Goal: Task Accomplishment & Management: Use online tool/utility

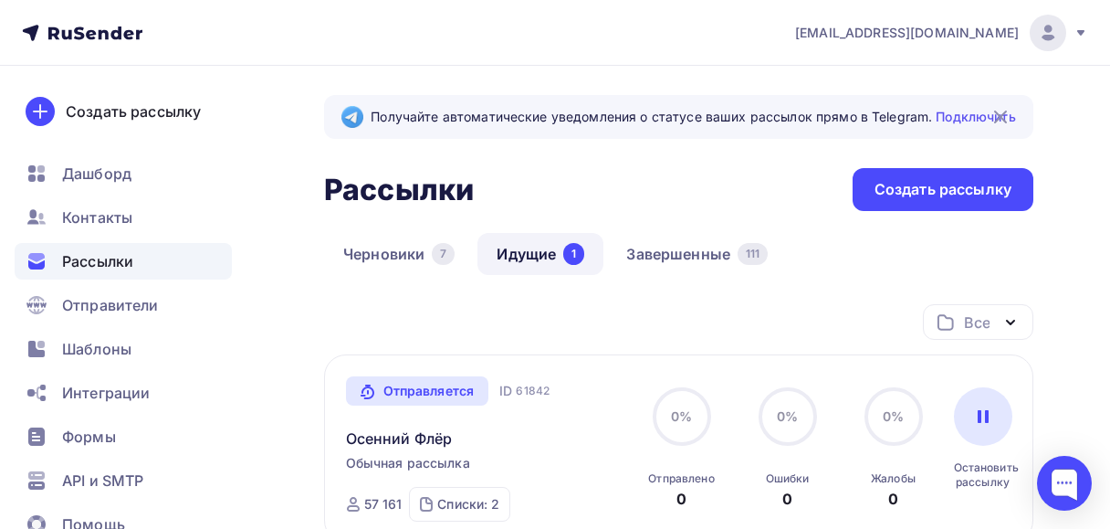
scroll to position [278, 0]
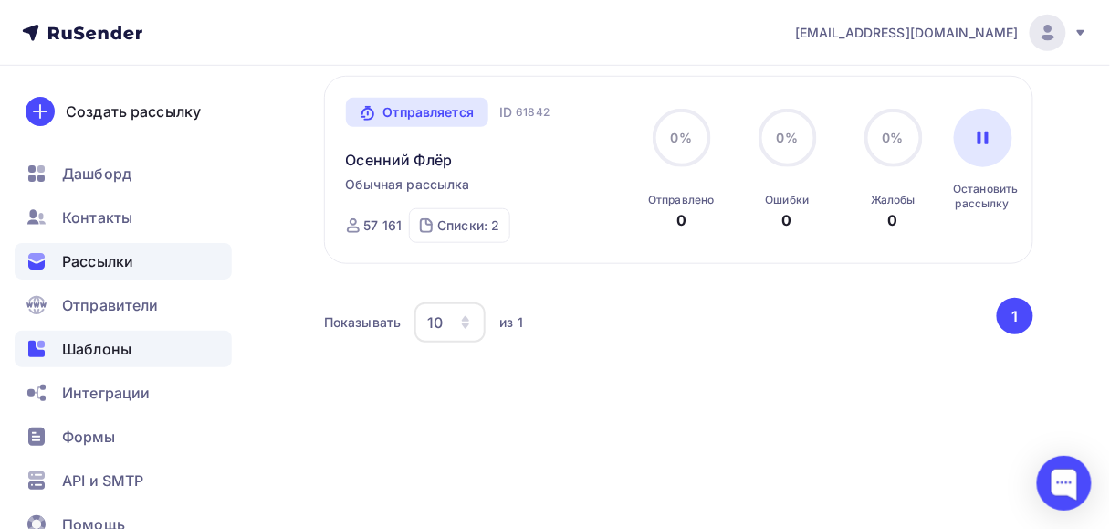
click at [100, 341] on span "Шаблоны" at bounding box center [96, 349] width 69 height 22
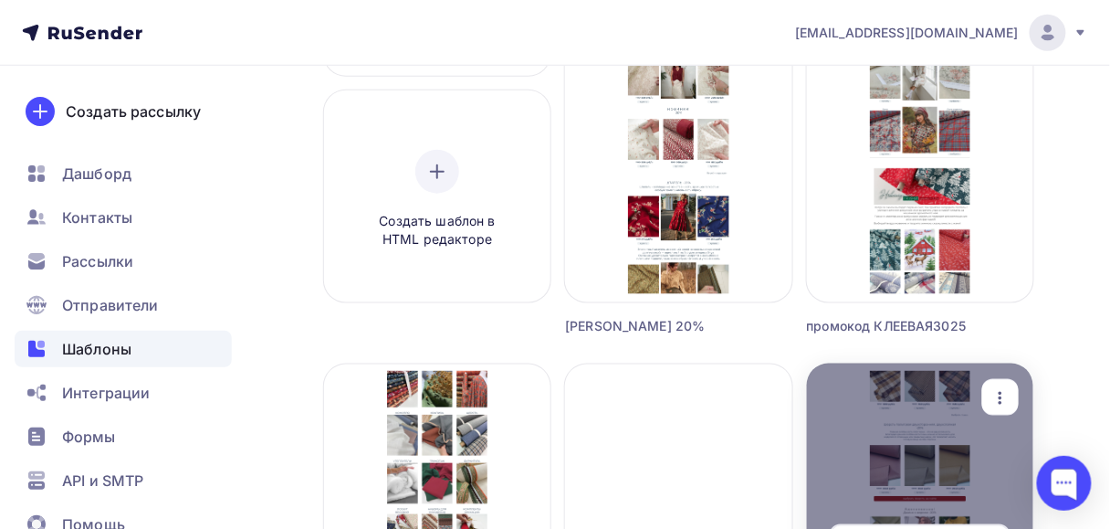
scroll to position [365, 0]
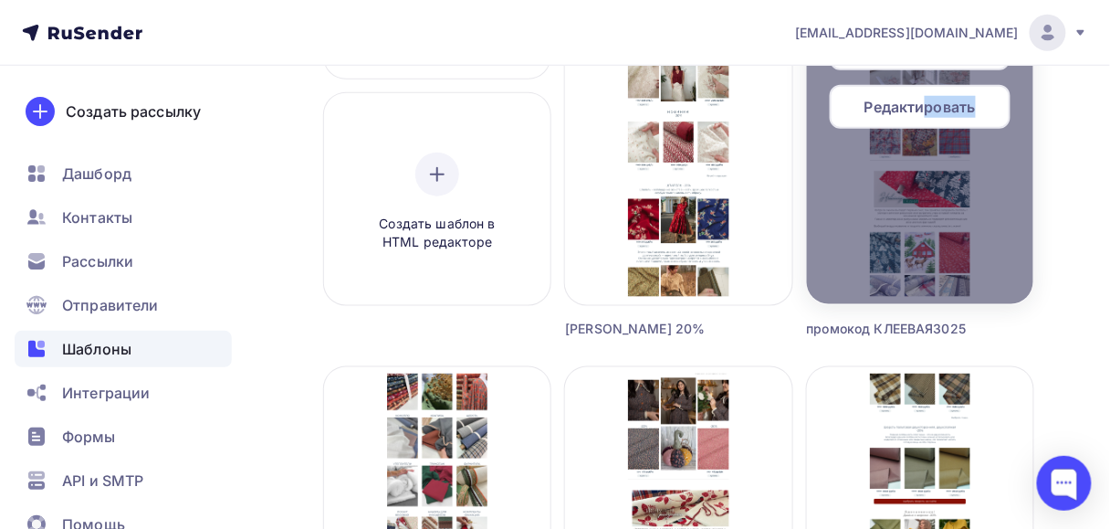
drag, startPoint x: 923, startPoint y: 116, endPoint x: 1009, endPoint y: 198, distance: 118.8
click at [989, 205] on div "Создать рассылку Редактировать Переименовать Предпросмотр Копировать Удалить" at bounding box center [920, 85] width 214 height 424
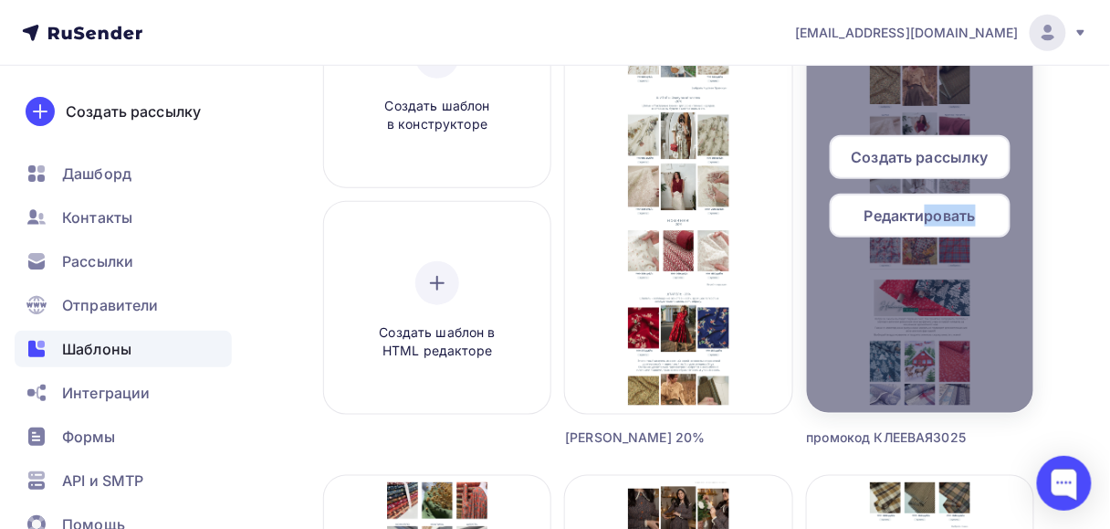
scroll to position [146, 0]
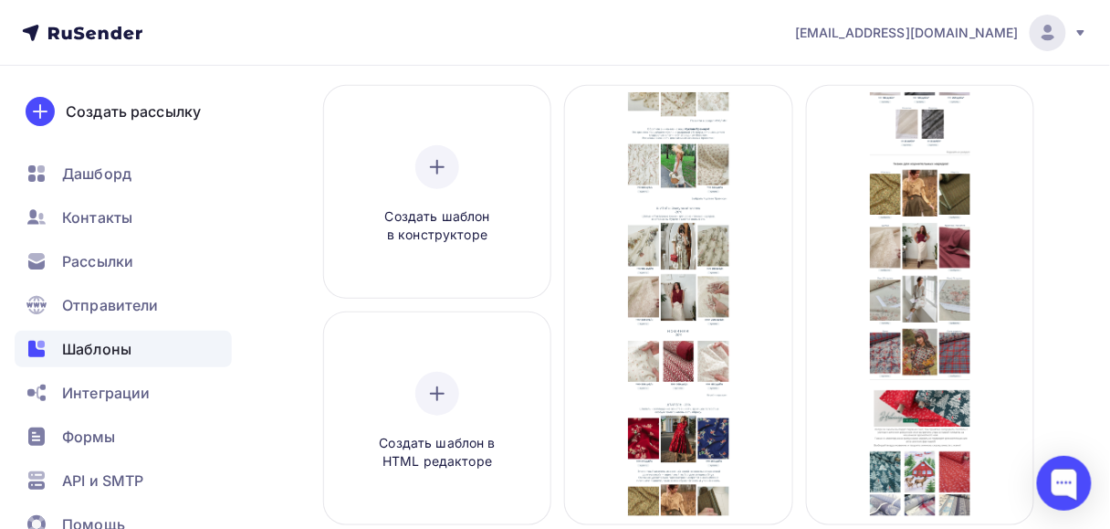
drag, startPoint x: 998, startPoint y: 126, endPoint x: 1044, endPoint y: 146, distance: 49.9
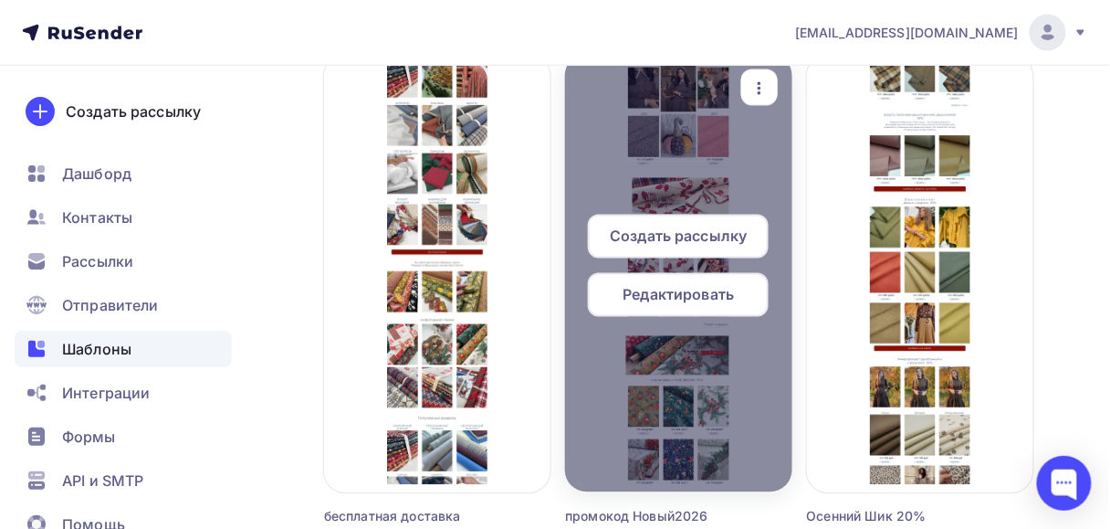
scroll to position [584, 0]
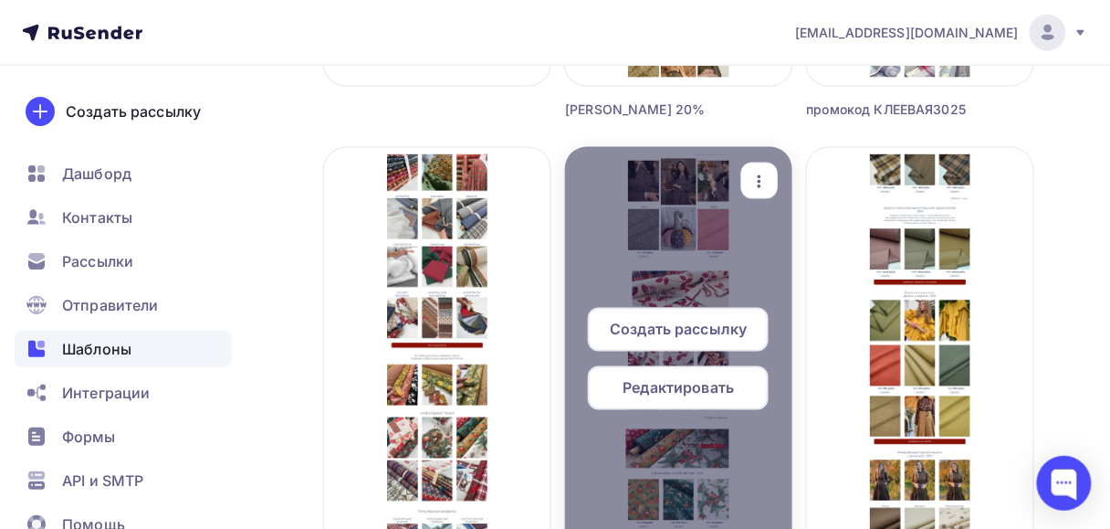
click at [760, 181] on icon "button" at bounding box center [760, 181] width 4 height 13
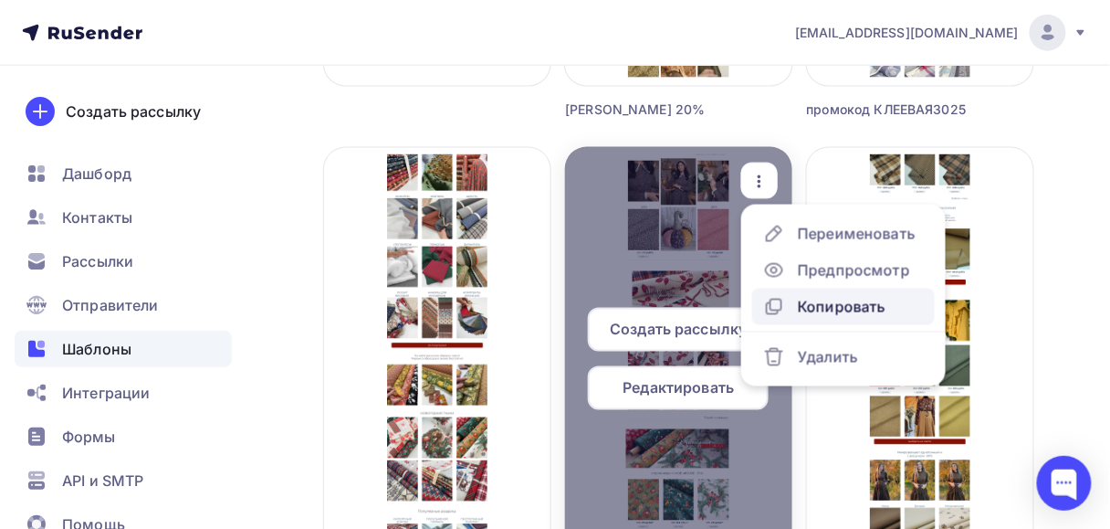
click at [816, 308] on div "Копировать" at bounding box center [842, 307] width 88 height 22
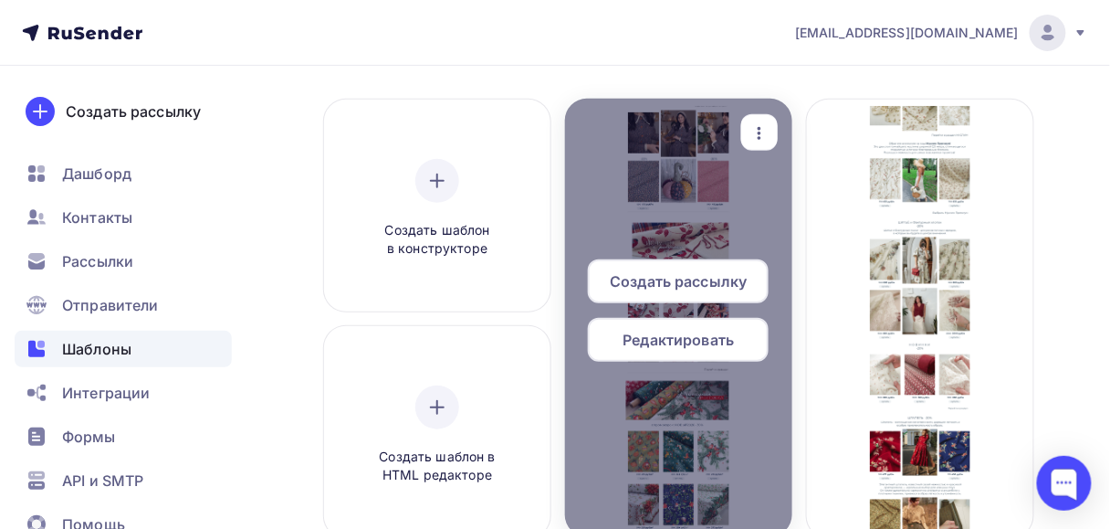
scroll to position [146, 0]
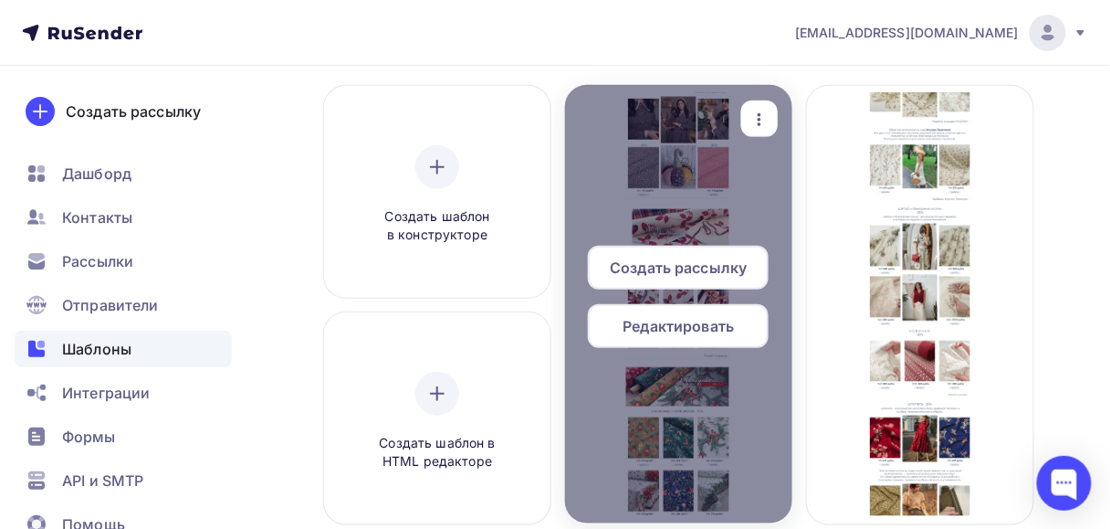
click at [698, 334] on span "Редактировать" at bounding box center [679, 326] width 111 height 22
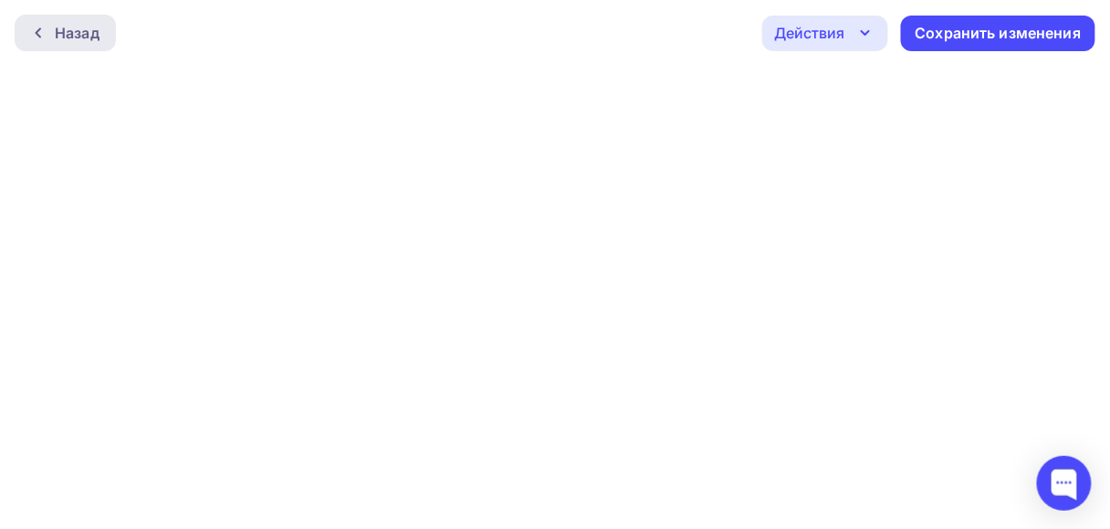
click at [16, 24] on div "Назад" at bounding box center [65, 33] width 101 height 37
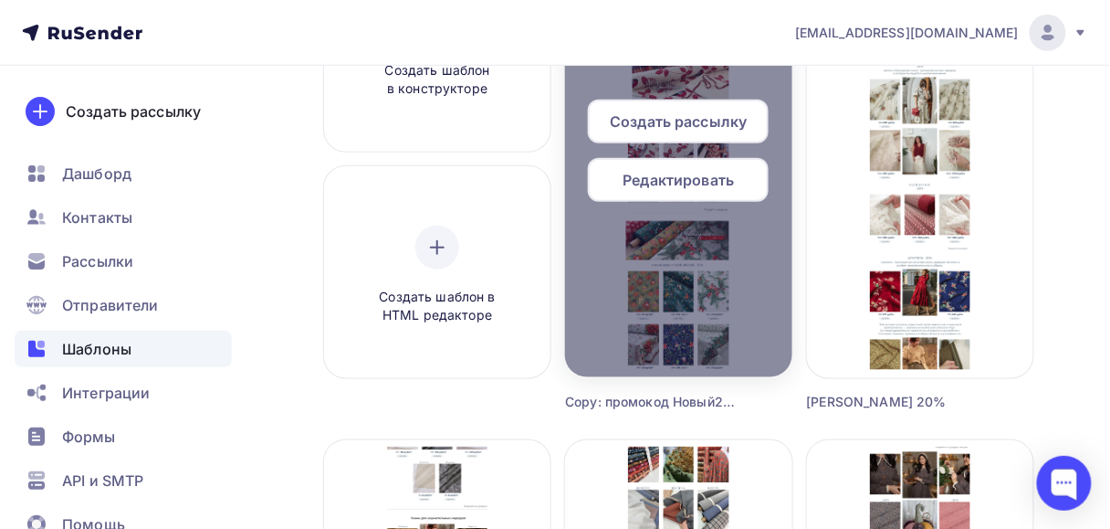
scroll to position [146, 0]
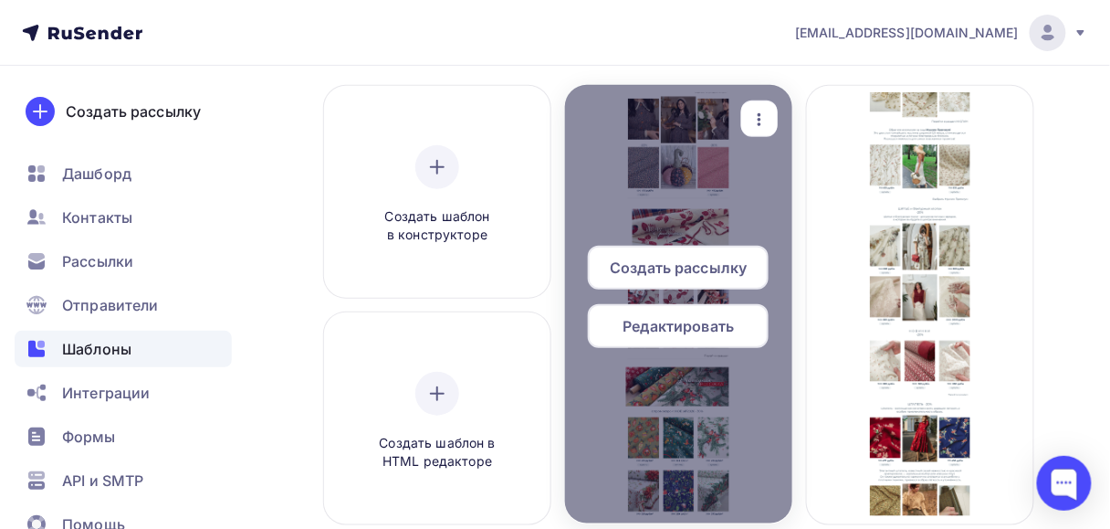
click at [766, 106] on div "button" at bounding box center [759, 119] width 37 height 36
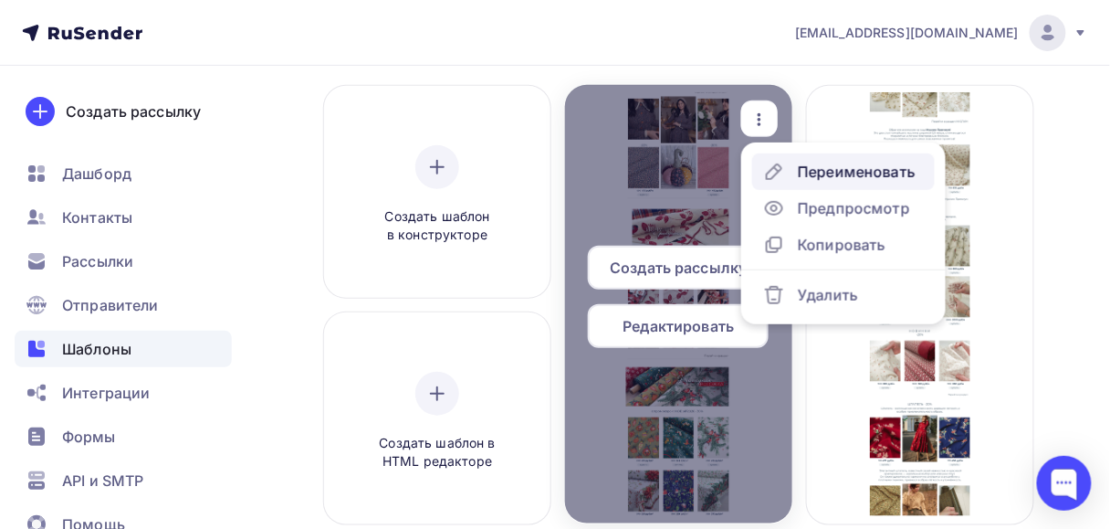
click at [821, 176] on div "Переименовать" at bounding box center [857, 172] width 118 height 22
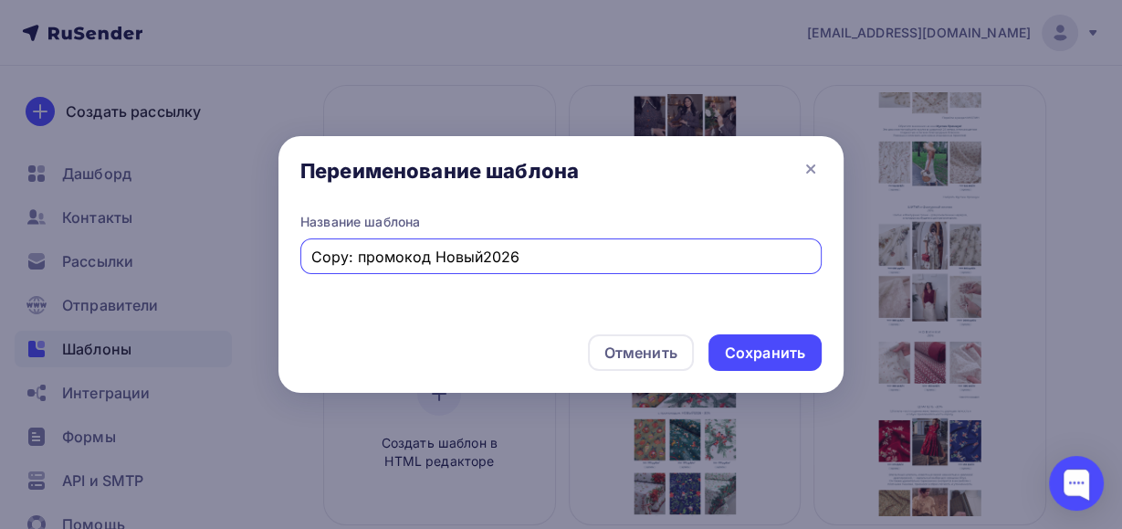
drag, startPoint x: 527, startPoint y: 259, endPoint x: 310, endPoint y: 261, distance: 217.3
click at [310, 261] on div "Copy: промокод Новый2026" at bounding box center [560, 256] width 521 height 36
type input "промокод ВАФЛЯ3010"
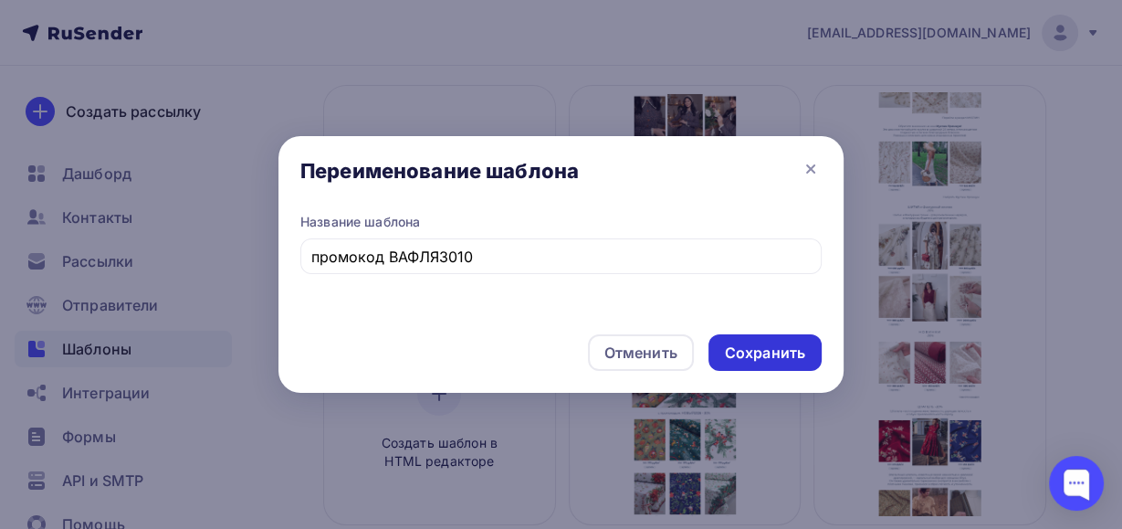
click at [748, 350] on div "Сохранить" at bounding box center [765, 352] width 80 height 21
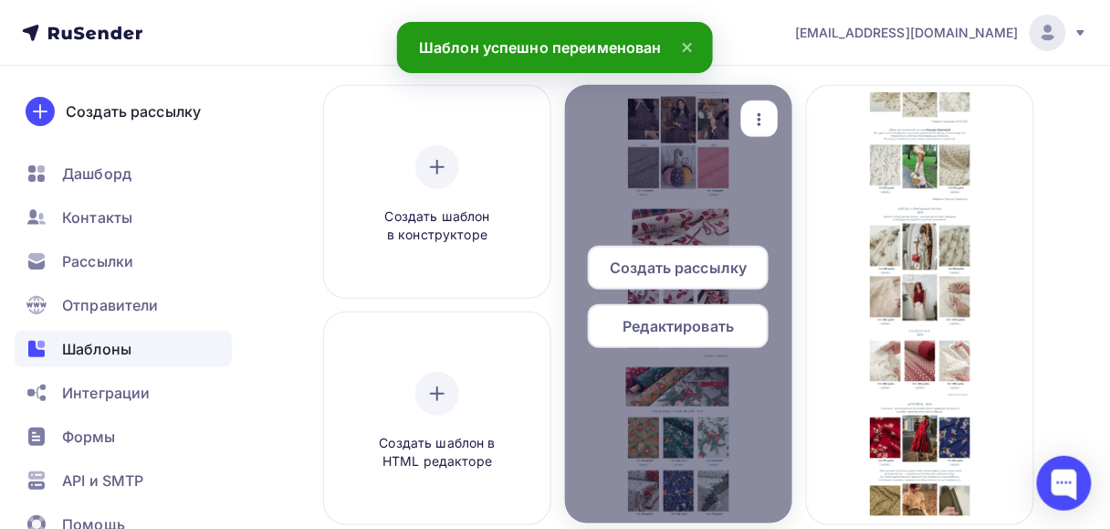
click at [631, 328] on span "Редактировать" at bounding box center [679, 326] width 111 height 22
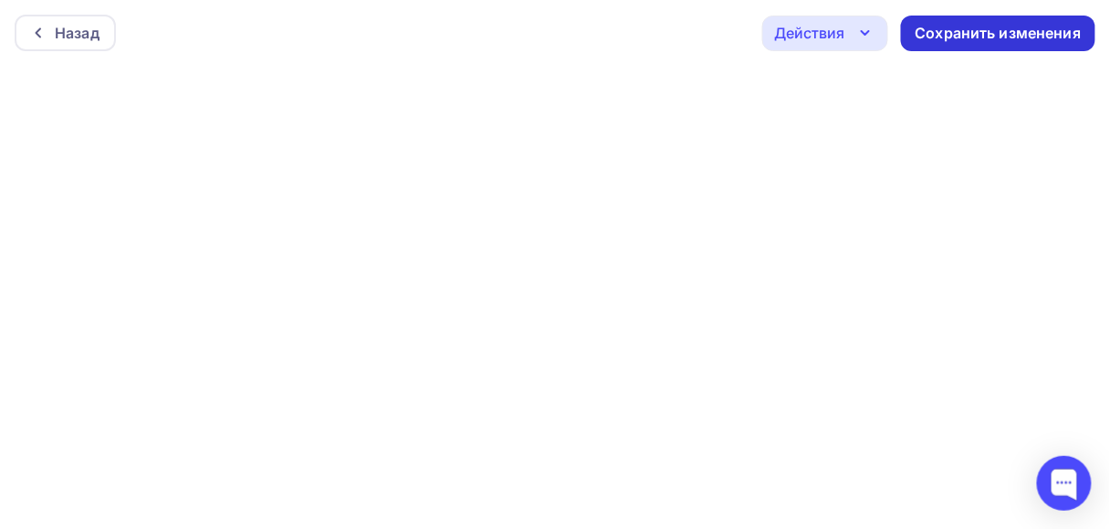
click at [937, 26] on div "Сохранить изменения" at bounding box center [999, 33] width 166 height 21
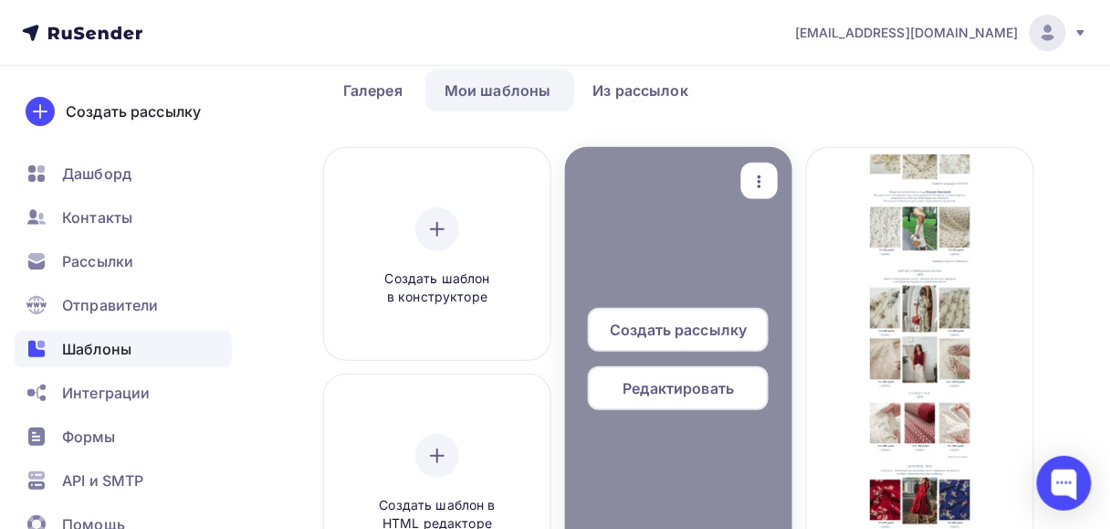
scroll to position [146, 0]
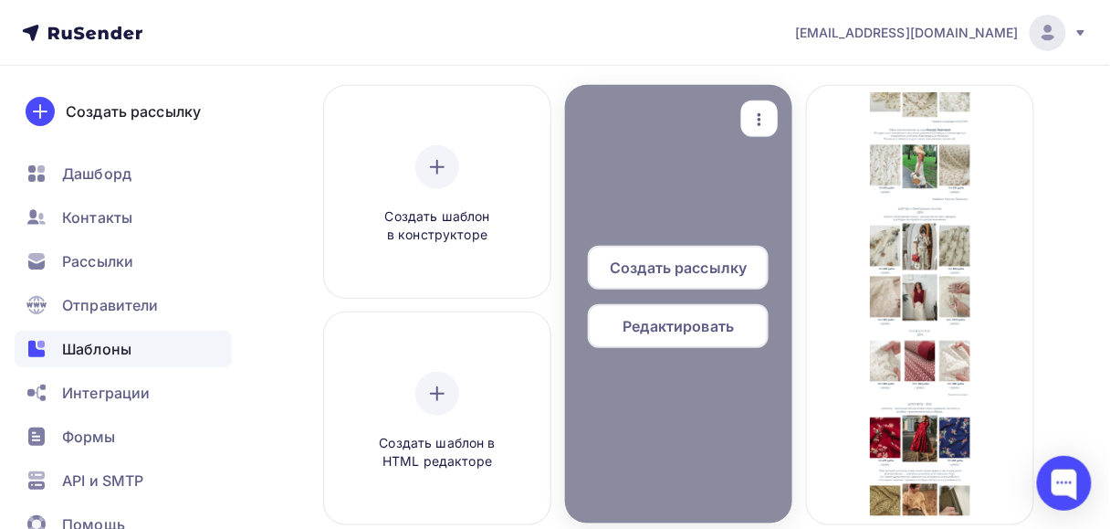
click at [690, 324] on span "Редактировать" at bounding box center [679, 326] width 111 height 22
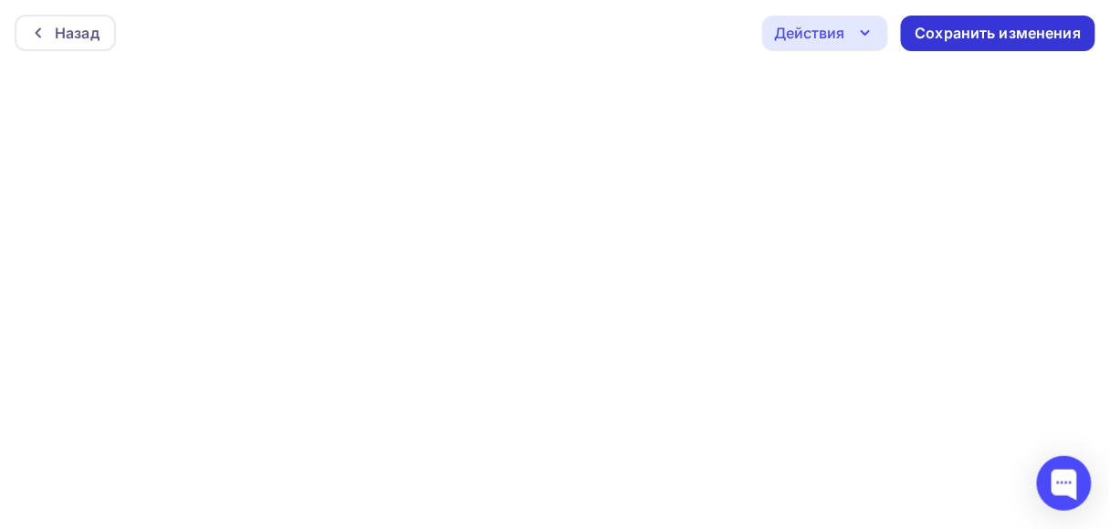
click at [960, 26] on div "Сохранить изменения" at bounding box center [999, 33] width 166 height 21
